Goal: Use online tool/utility: Utilize a website feature to perform a specific function

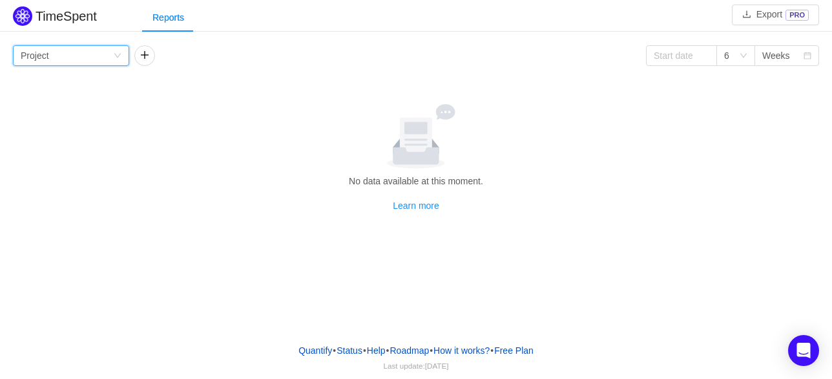
click at [98, 56] on div "Group by Project" at bounding box center [67, 55] width 92 height 19
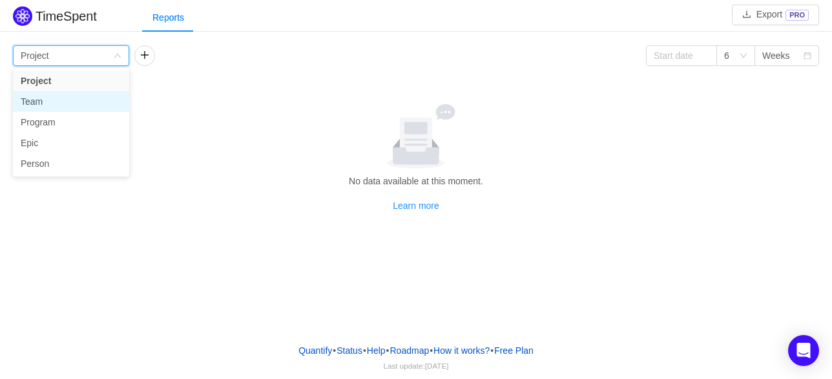
click at [81, 103] on li "Team" at bounding box center [71, 101] width 116 height 21
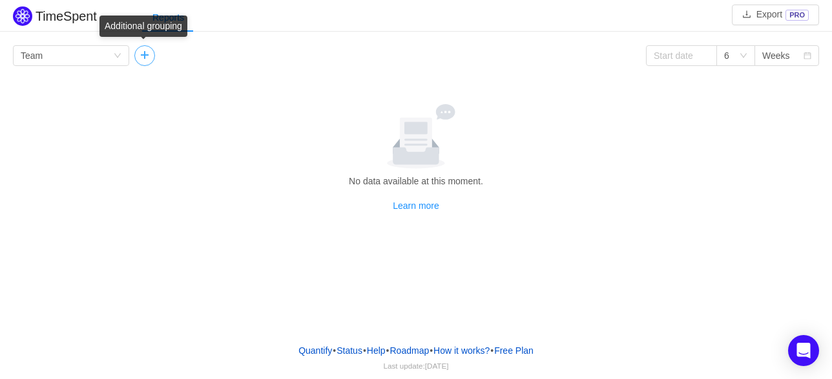
click at [143, 58] on button "button" at bounding box center [144, 55] width 21 height 21
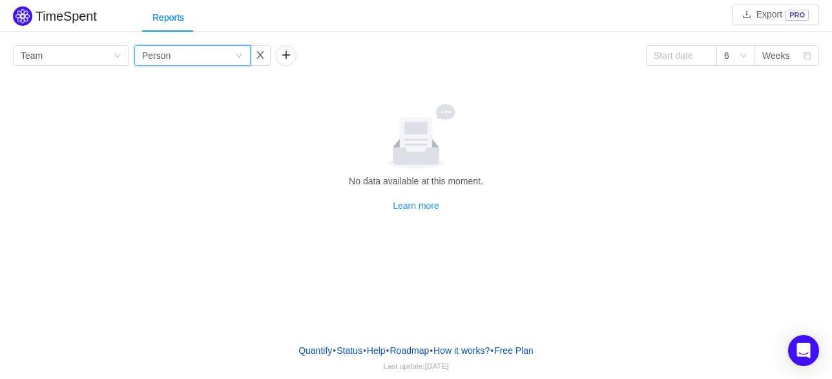
click at [180, 65] on div "Group by Person" at bounding box center [188, 55] width 92 height 19
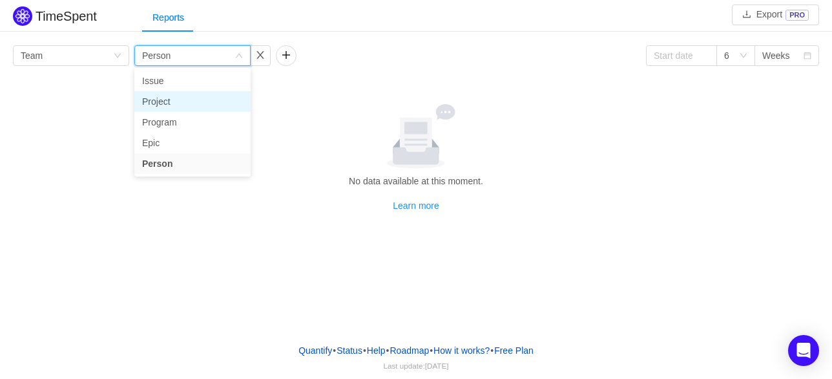
click at [175, 96] on li "Project" at bounding box center [192, 101] width 116 height 21
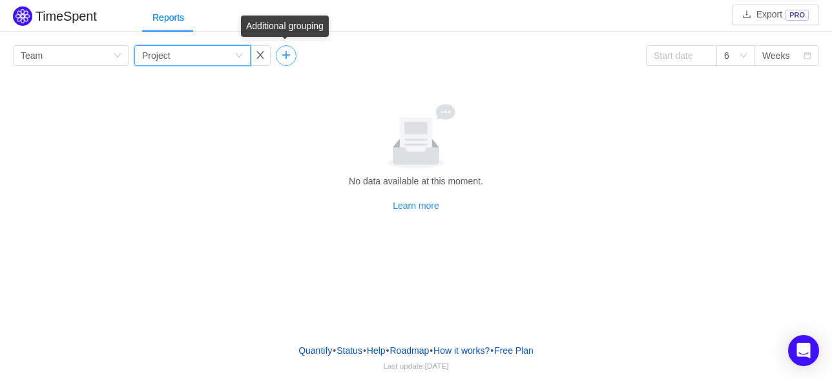
click at [284, 56] on button "button" at bounding box center [286, 55] width 21 height 21
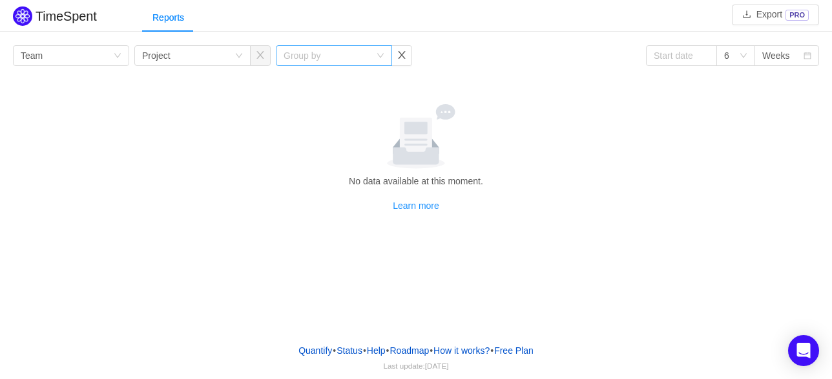
click at [317, 58] on div "Group by" at bounding box center [327, 55] width 87 height 13
click at [401, 55] on button "button" at bounding box center [402, 55] width 21 height 21
click at [259, 61] on button "button" at bounding box center [260, 55] width 21 height 21
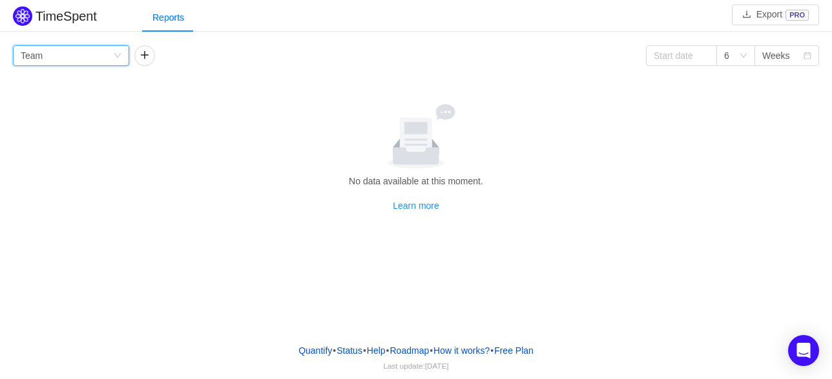
click at [108, 58] on div "Group by Team" at bounding box center [67, 55] width 92 height 19
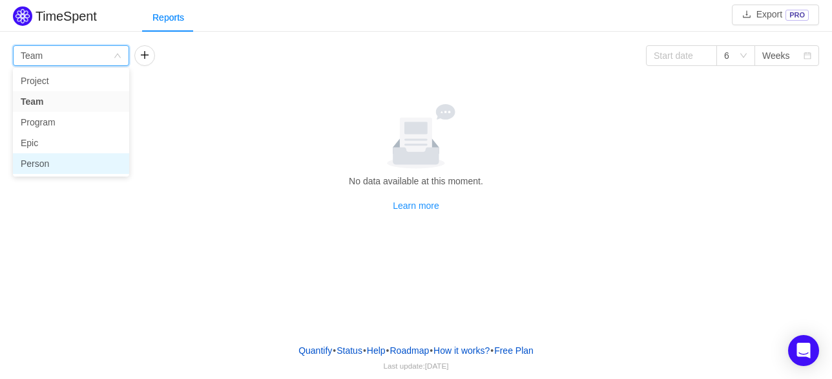
click at [54, 154] on li "Person" at bounding box center [71, 163] width 116 height 21
